Goal: Navigation & Orientation: Find specific page/section

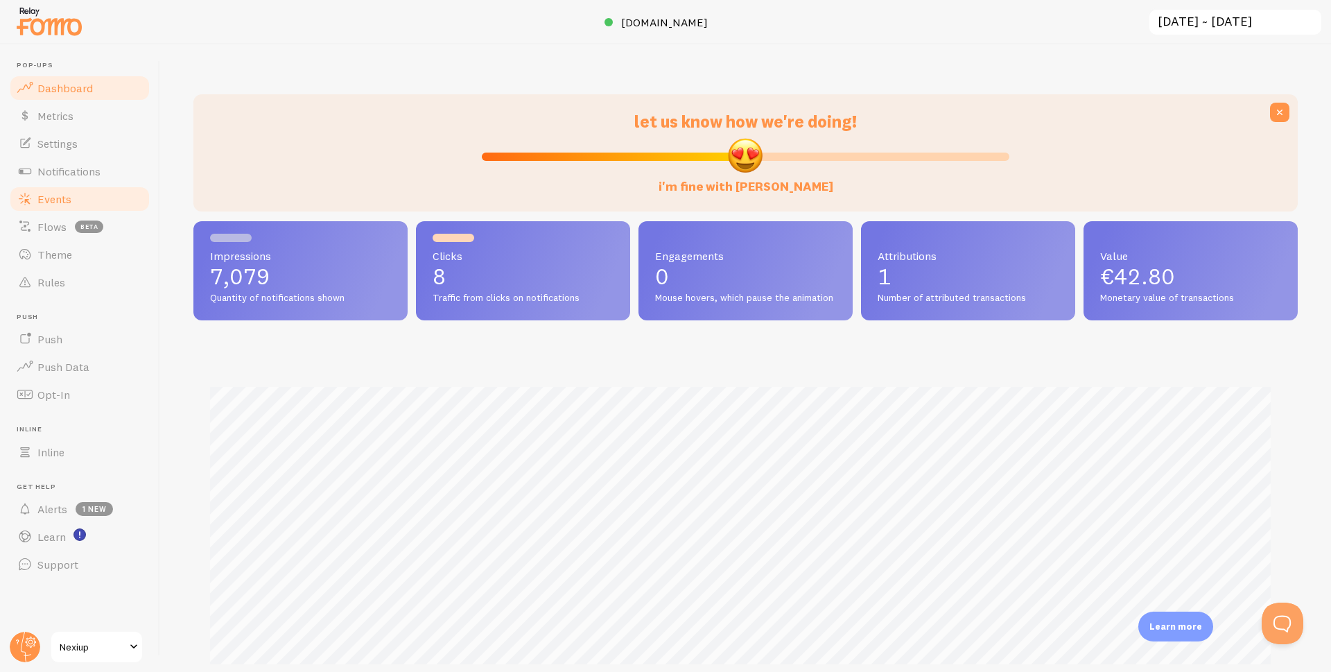
click at [61, 192] on span "Events" at bounding box center [54, 199] width 34 height 14
